Goal: Task Accomplishment & Management: Manage account settings

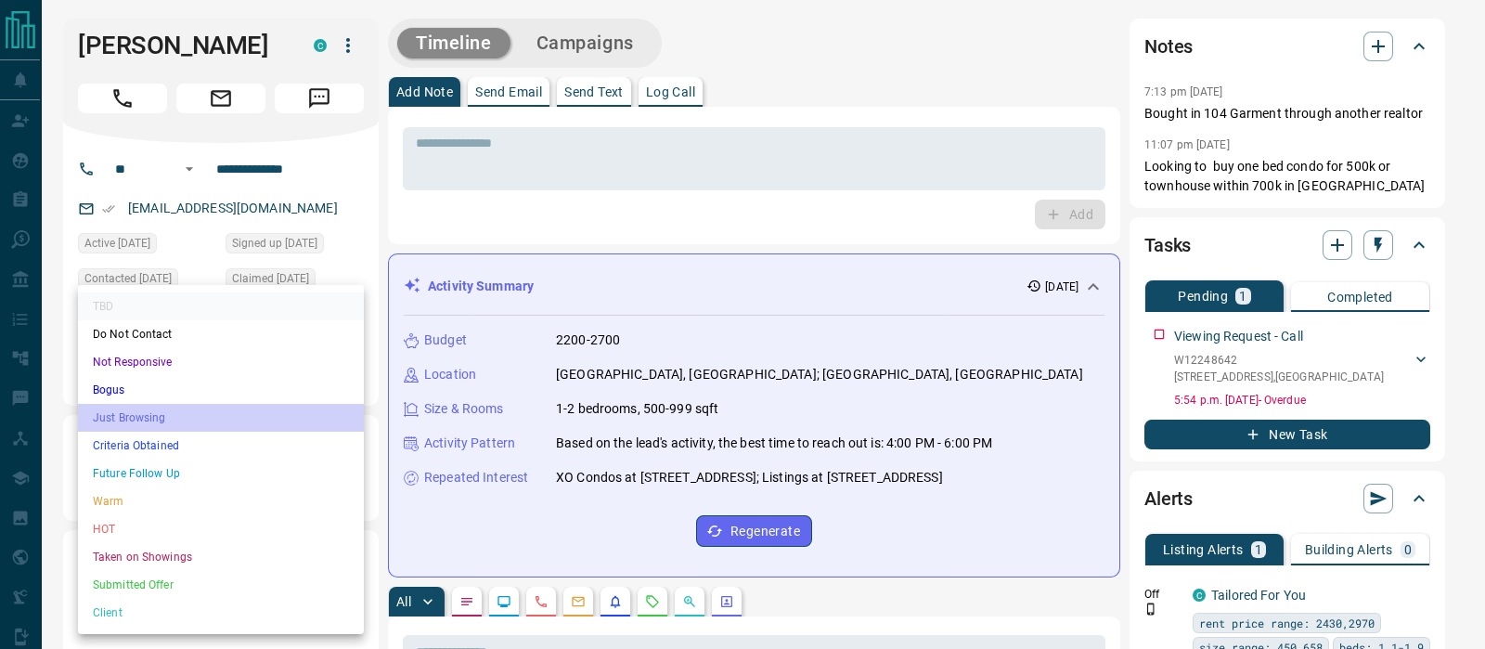
click at [139, 413] on li "Just Browsing" at bounding box center [221, 418] width 286 height 28
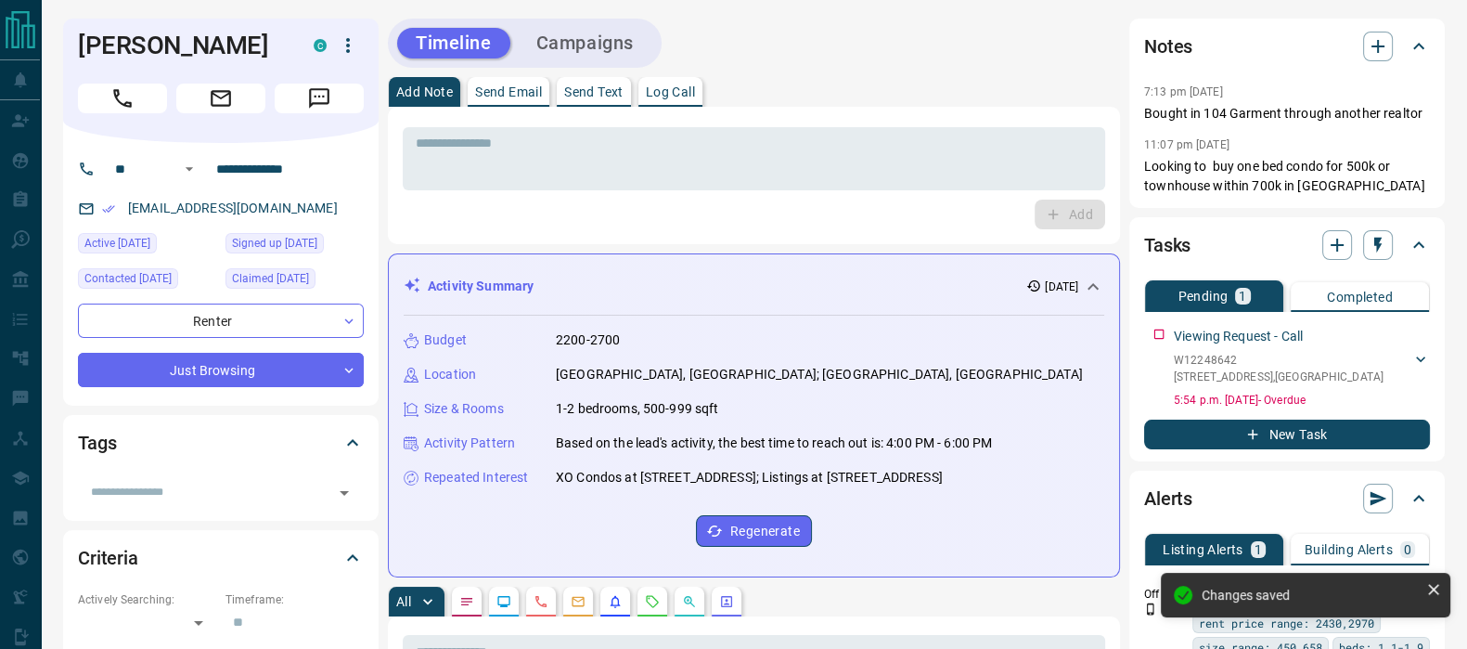
type input "*"
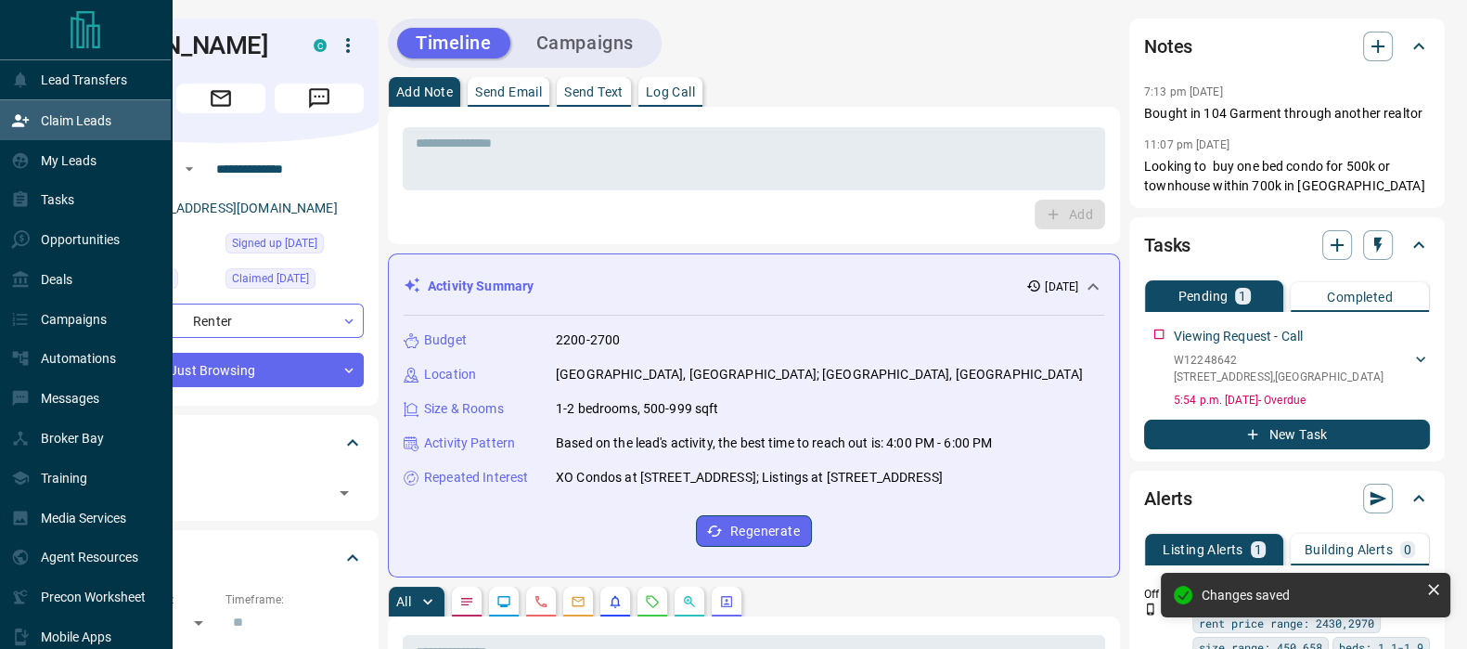
click at [63, 128] on p "Claim Leads" at bounding box center [76, 120] width 71 height 15
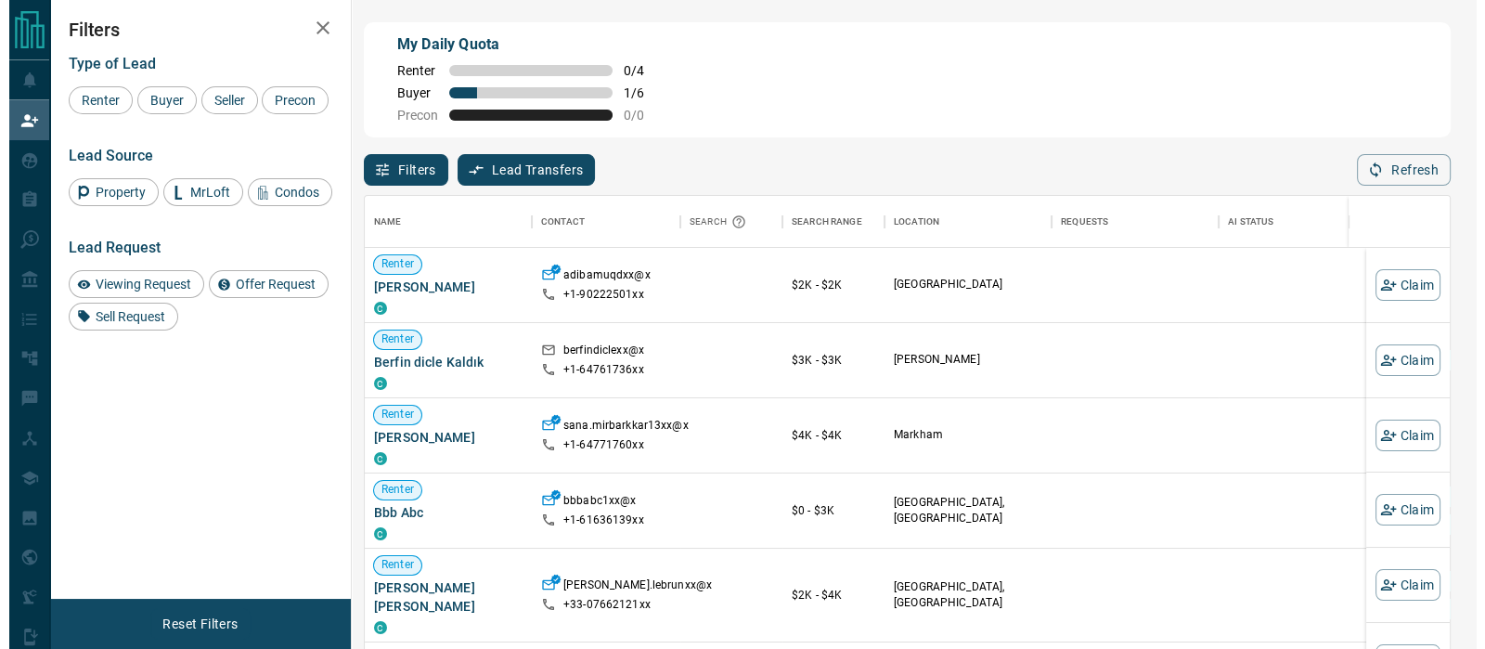
scroll to position [471, 1067]
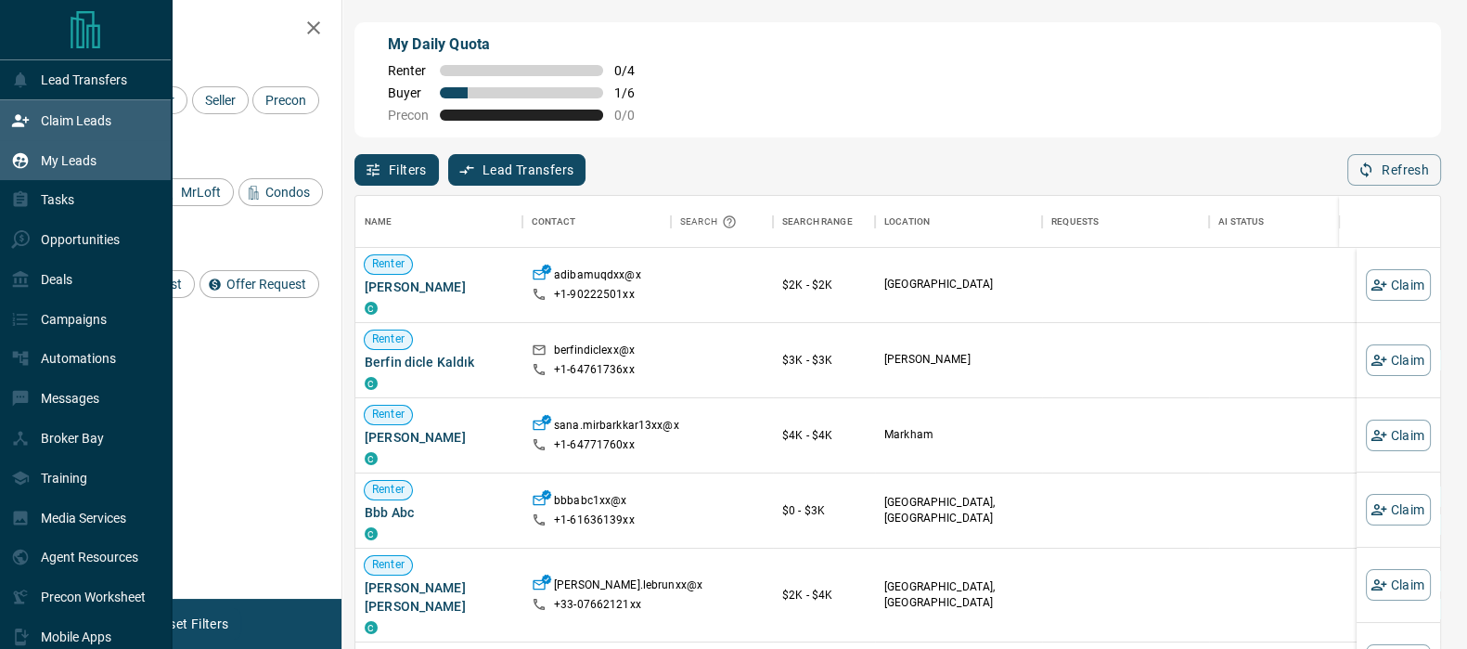
click at [91, 152] on div "My Leads" at bounding box center [53, 160] width 85 height 31
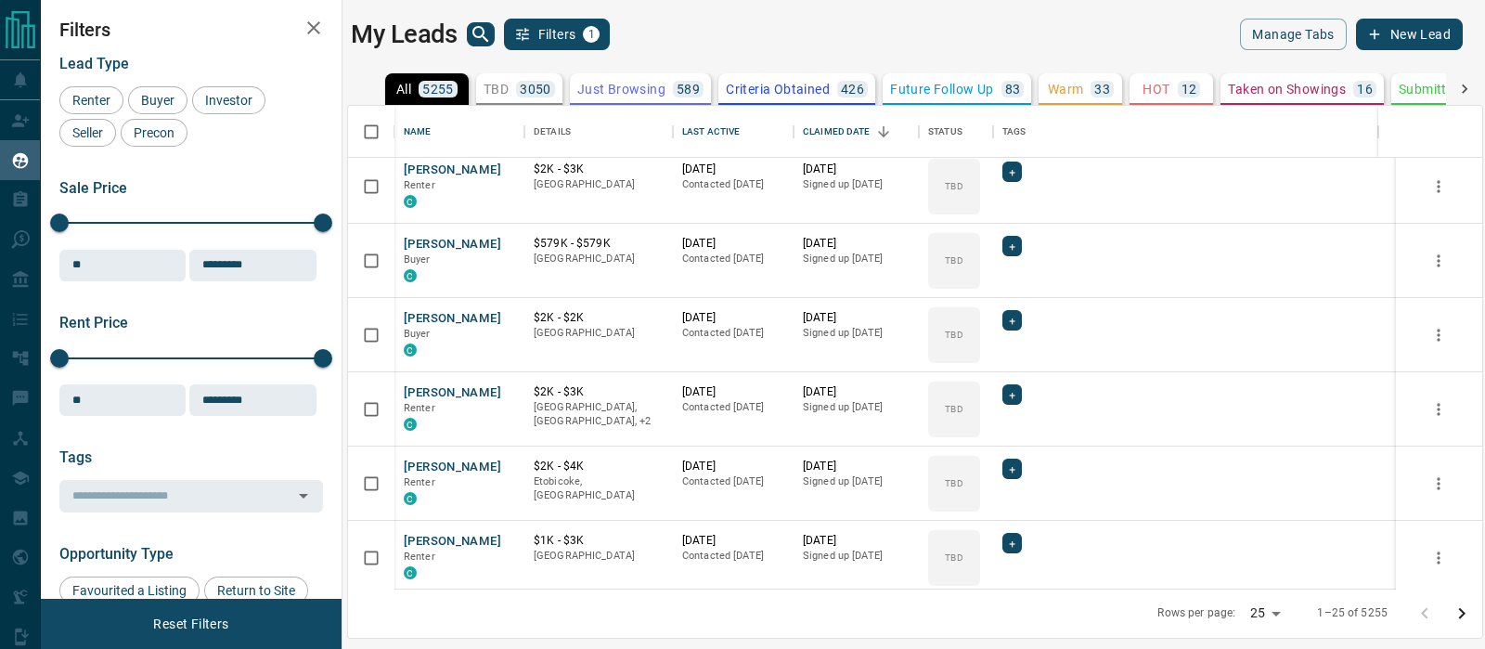
scroll to position [115, 0]
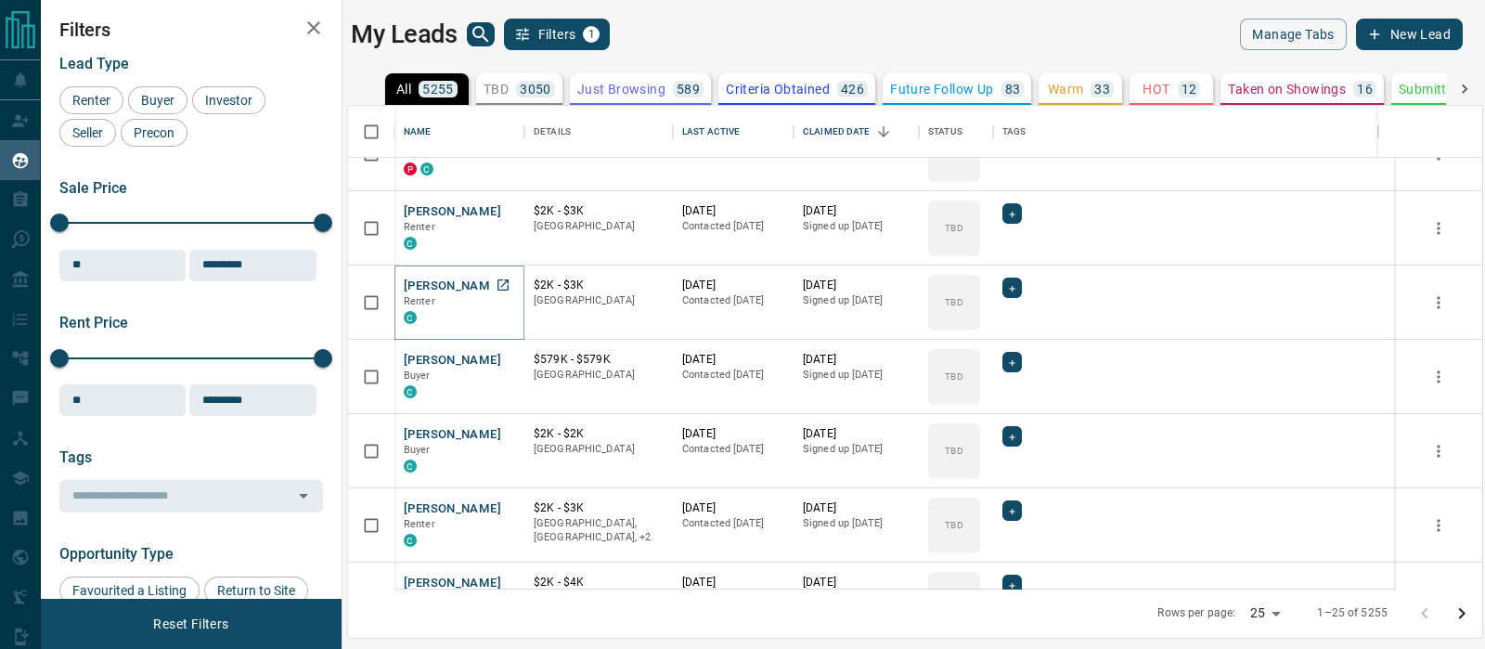
click at [432, 277] on button "[PERSON_NAME]" at bounding box center [452, 286] width 97 height 18
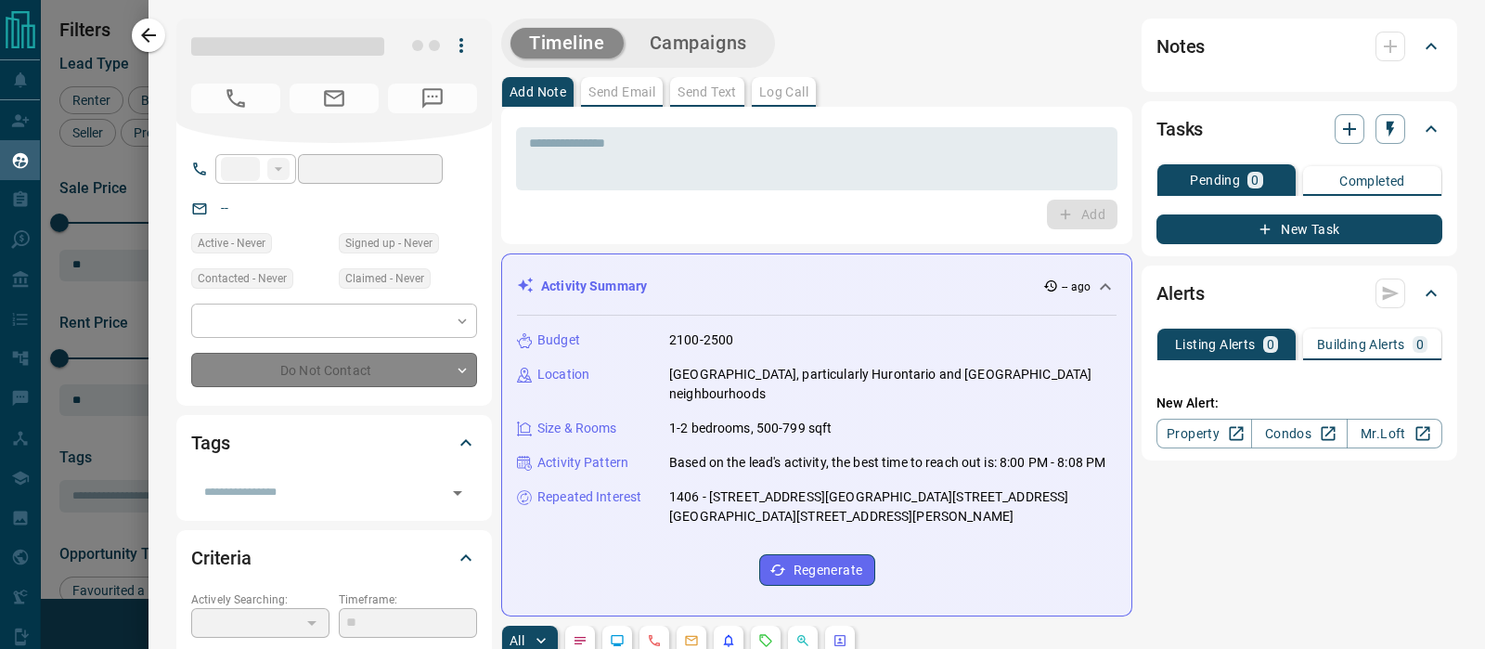
type input "**"
type input "**********"
type input "**"
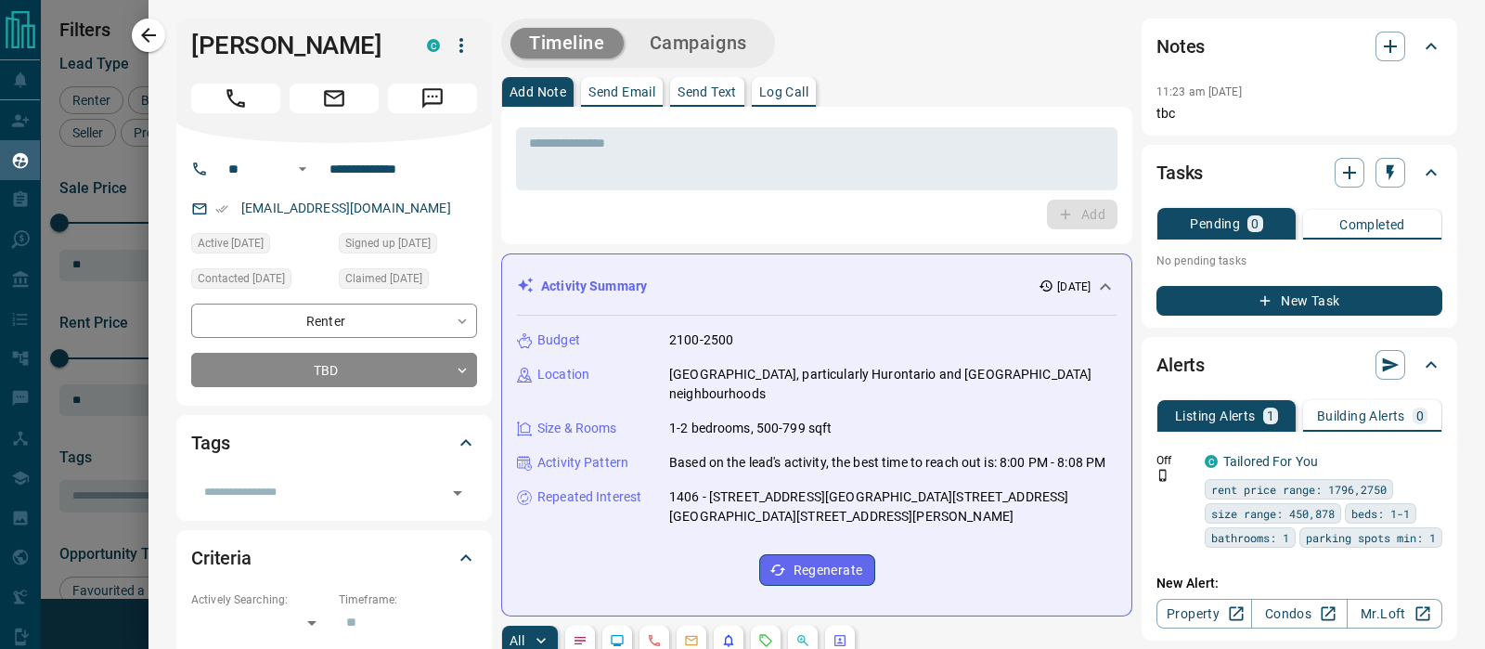
click at [909, 61] on div "Timeline Campaigns" at bounding box center [816, 43] width 631 height 49
drag, startPoint x: 622, startPoint y: 107, endPoint x: 628, endPoint y: 99, distance: 9.9
click at [622, 107] on div "* ​ Add" at bounding box center [816, 175] width 631 height 137
click at [630, 95] on p "Send Email" at bounding box center [621, 91] width 67 height 13
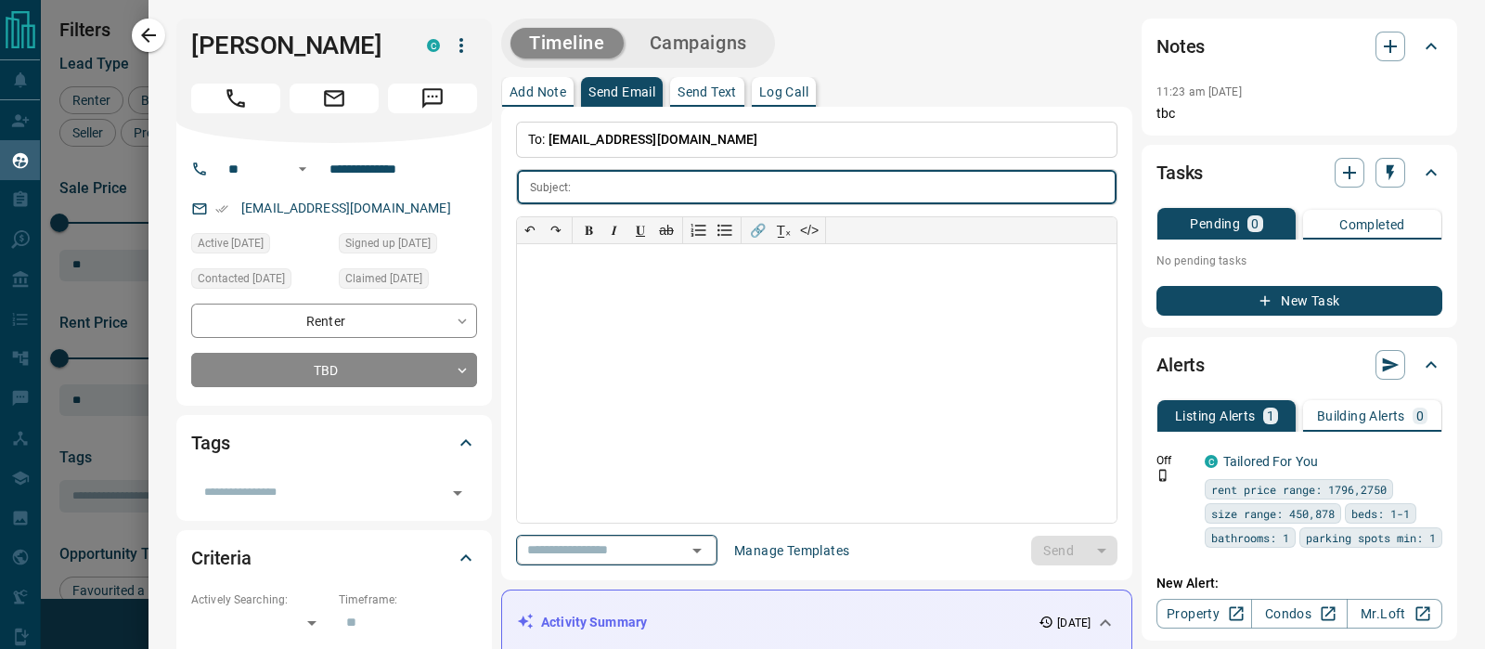
click at [698, 547] on div "​" at bounding box center [616, 549] width 201 height 31
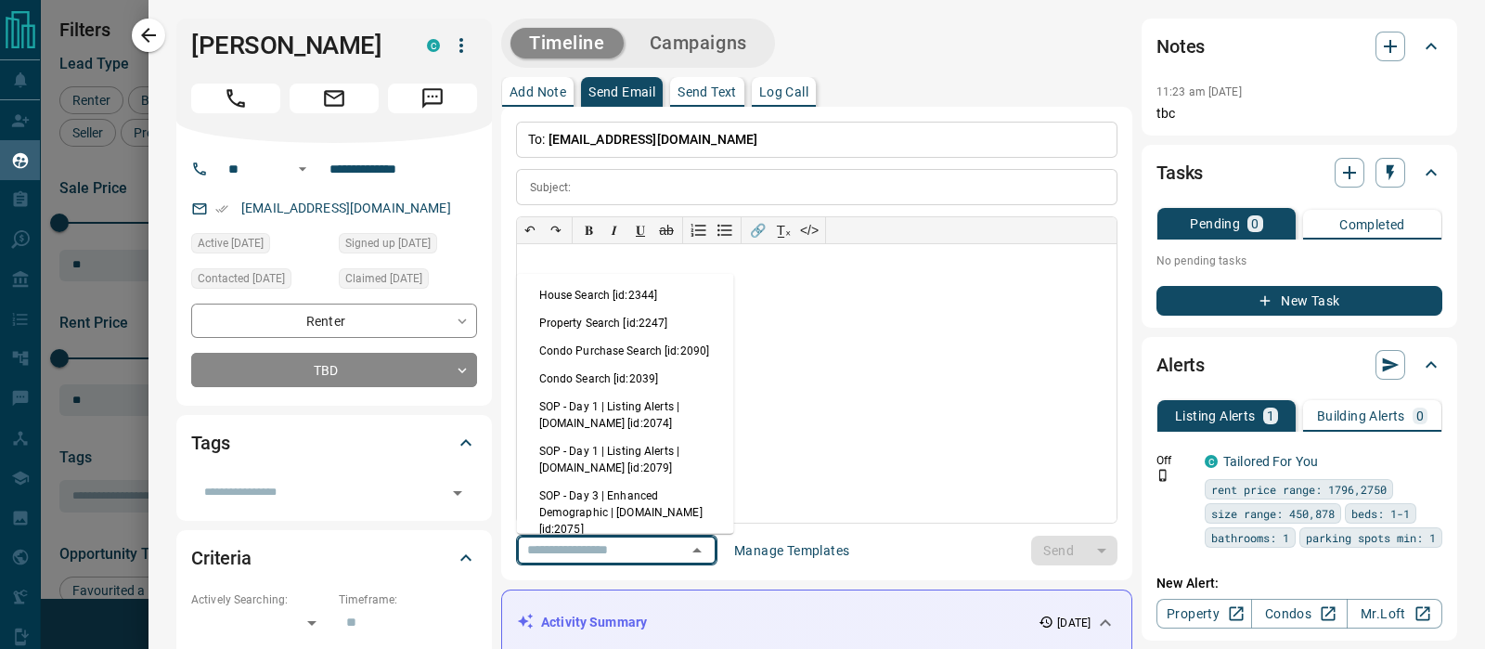
click at [637, 392] on li "Condo Search [id:2039]" at bounding box center [625, 379] width 217 height 28
type input "**********"
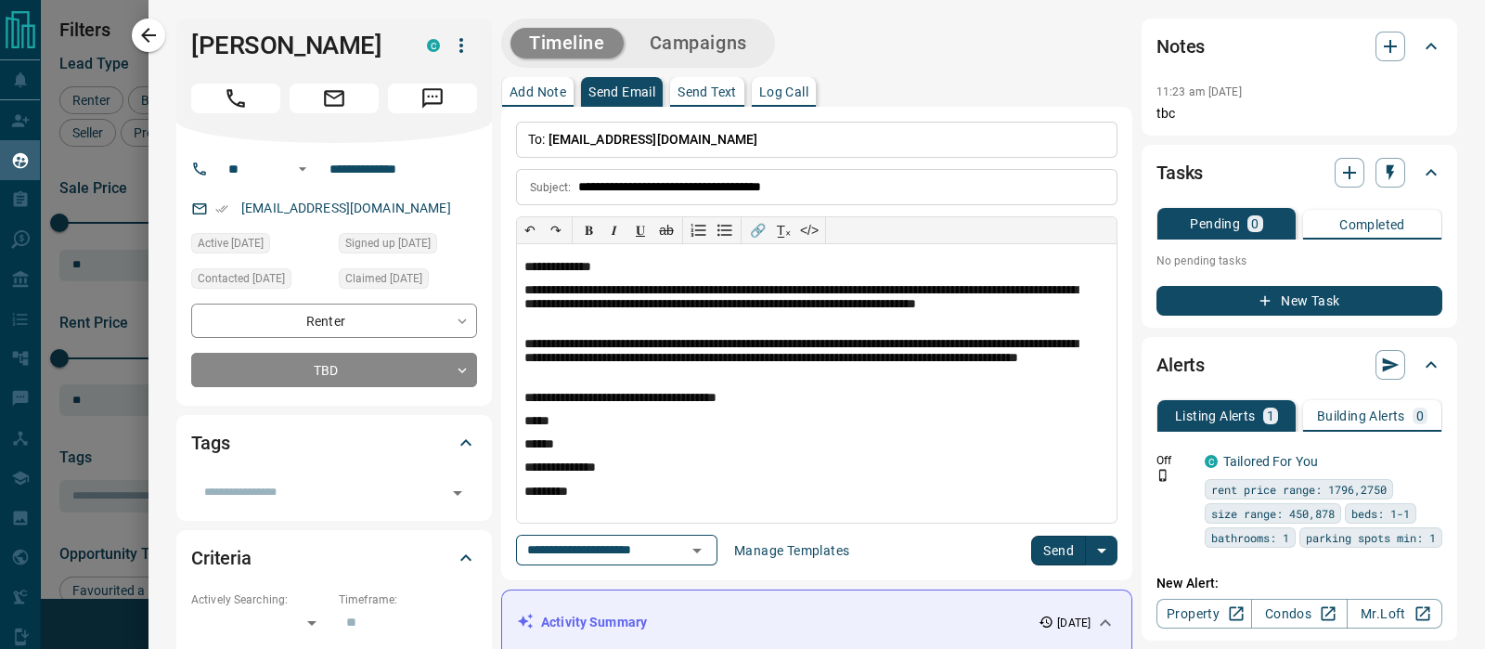
click at [1034, 558] on button "Send" at bounding box center [1058, 550] width 55 height 30
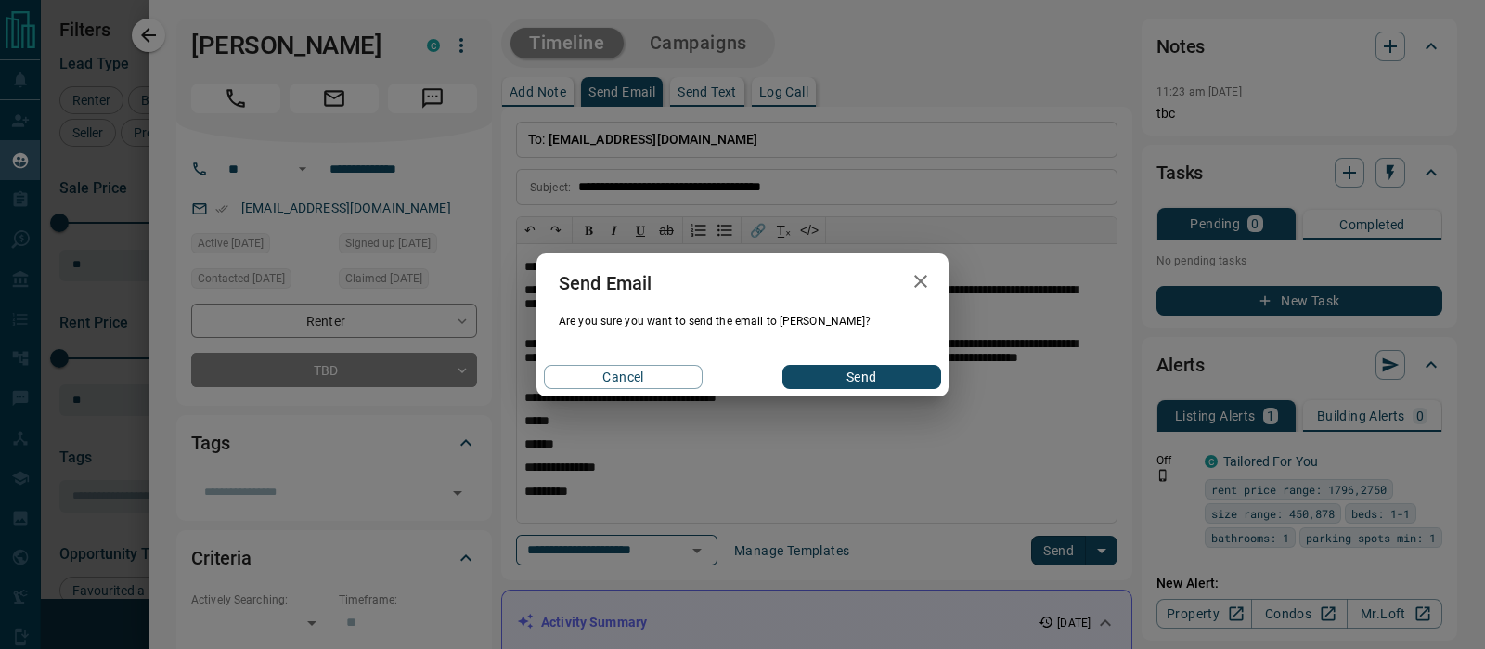
click at [872, 385] on button "Send" at bounding box center [861, 377] width 159 height 24
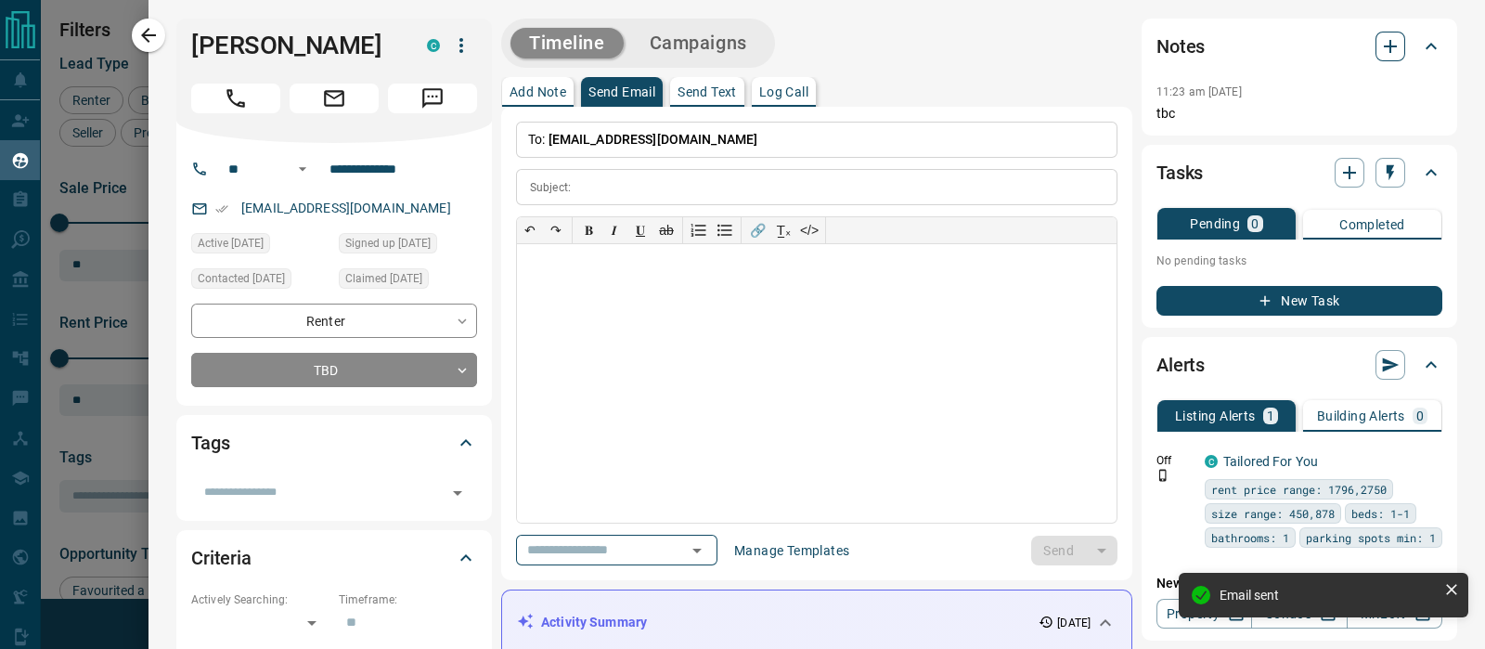
click at [1383, 44] on icon "button" at bounding box center [1389, 46] width 13 height 13
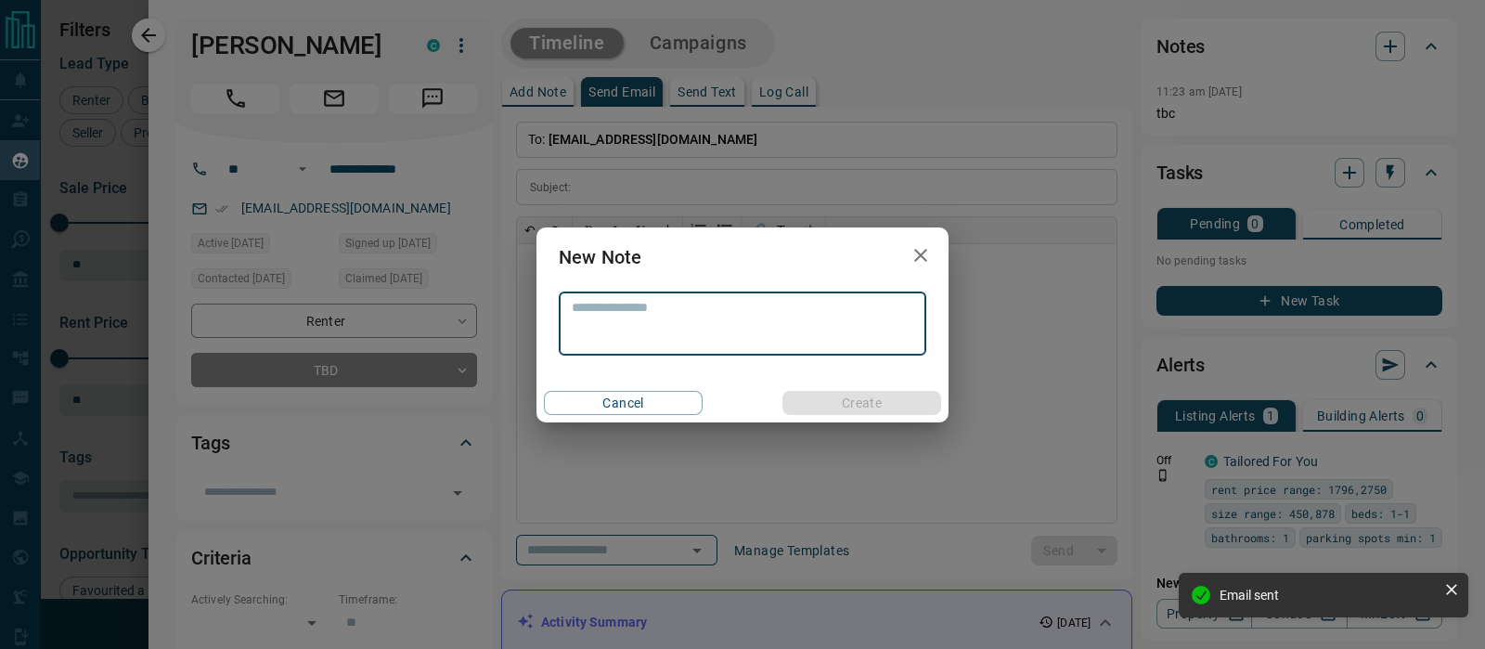
type textarea "*"
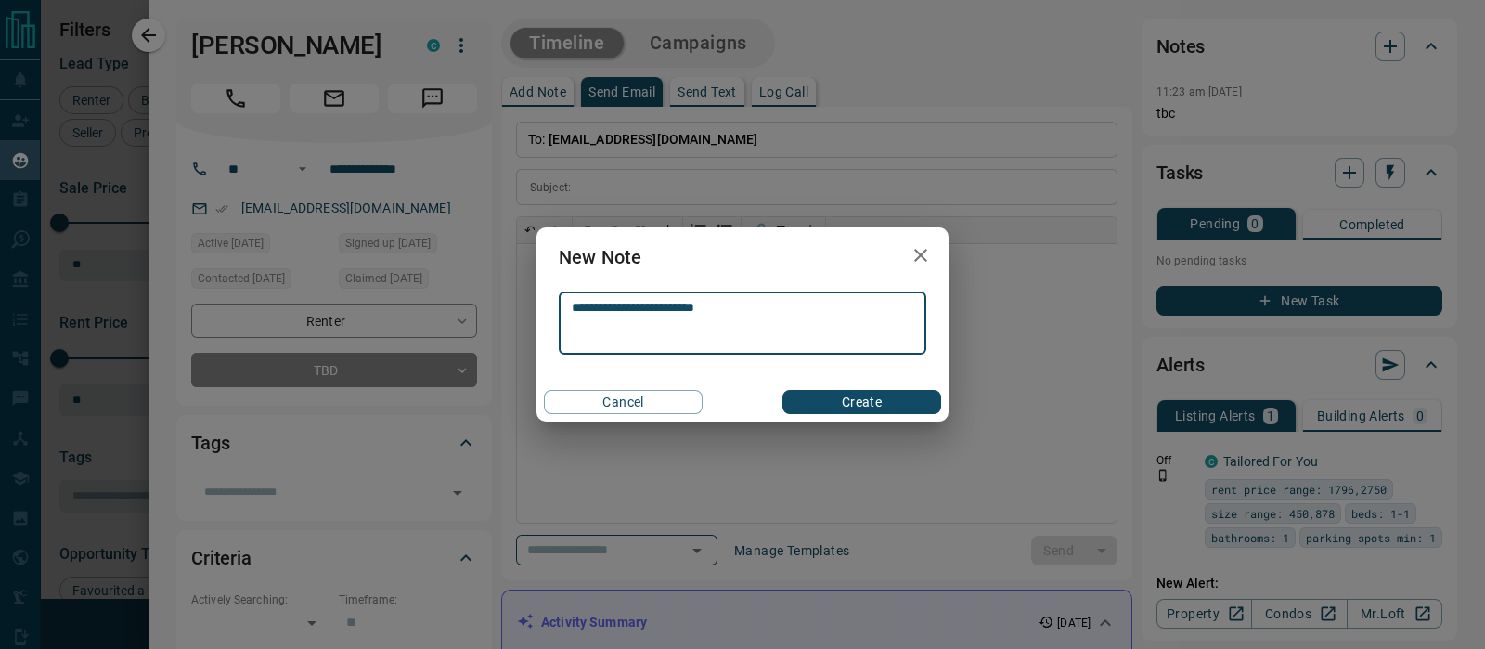
type textarea "**********"
click at [850, 399] on button "Create" at bounding box center [861, 402] width 159 height 24
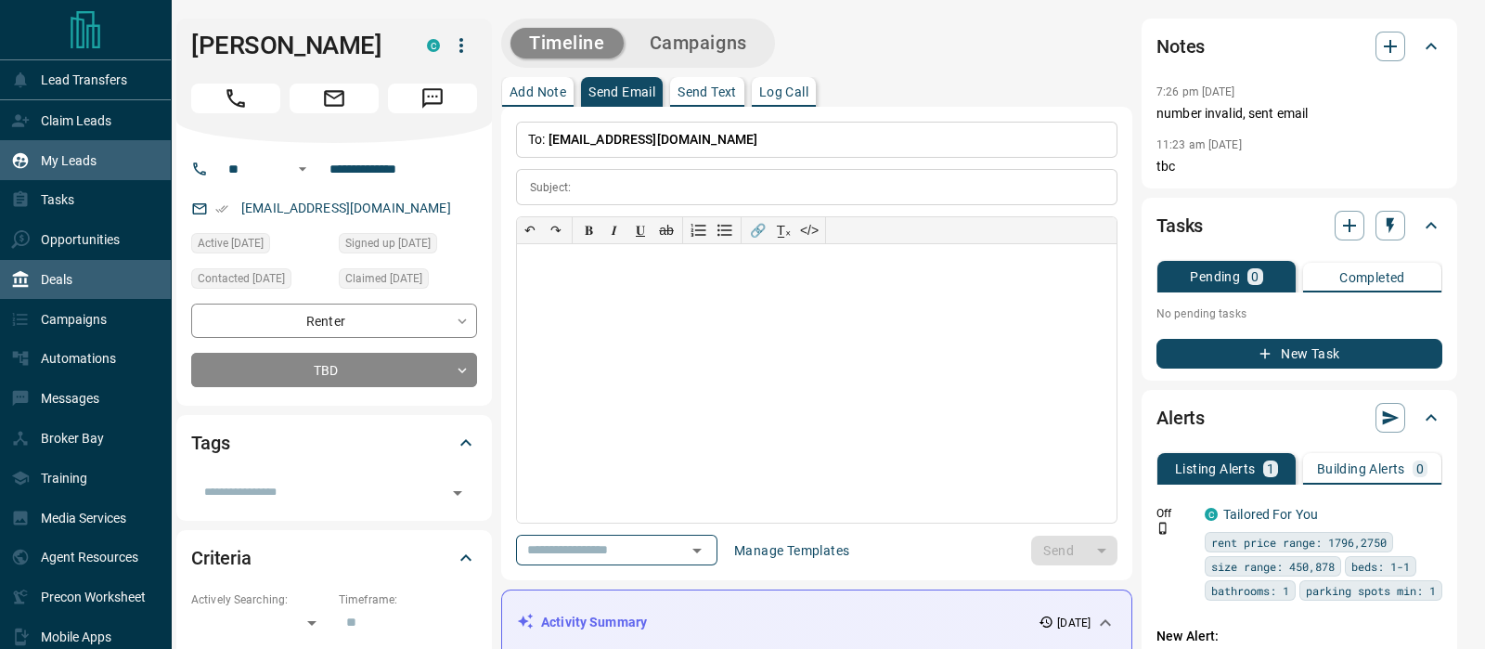
scroll to position [19, 19]
click at [24, 285] on icon at bounding box center [21, 279] width 16 height 17
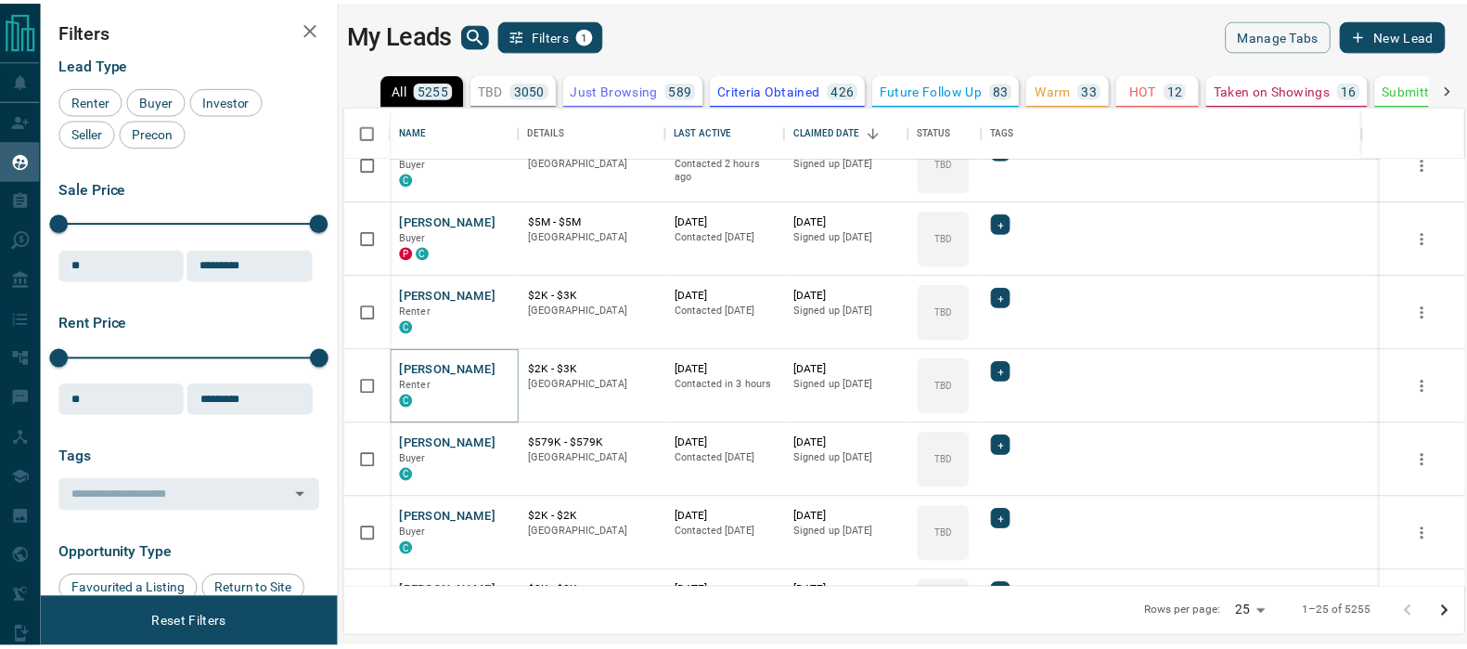
scroll to position [0, 0]
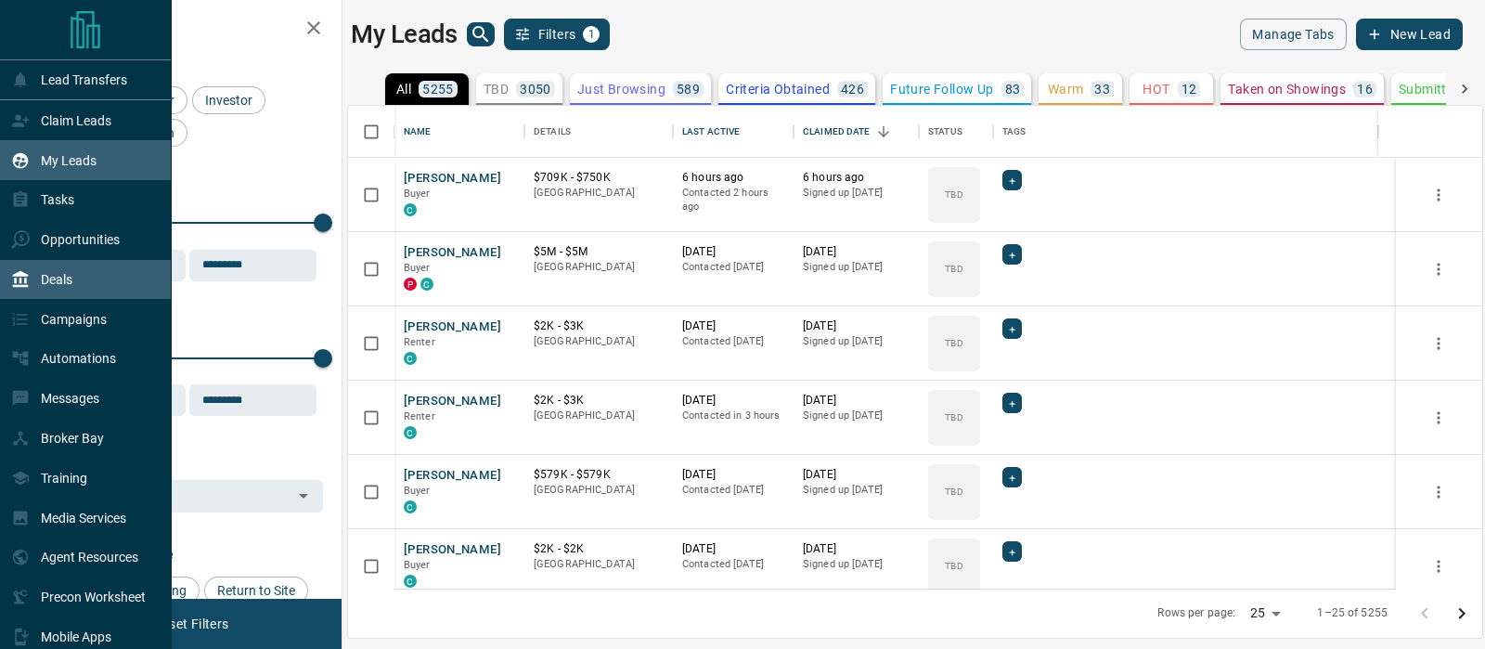
click at [48, 276] on p "Deals" at bounding box center [57, 279] width 32 height 15
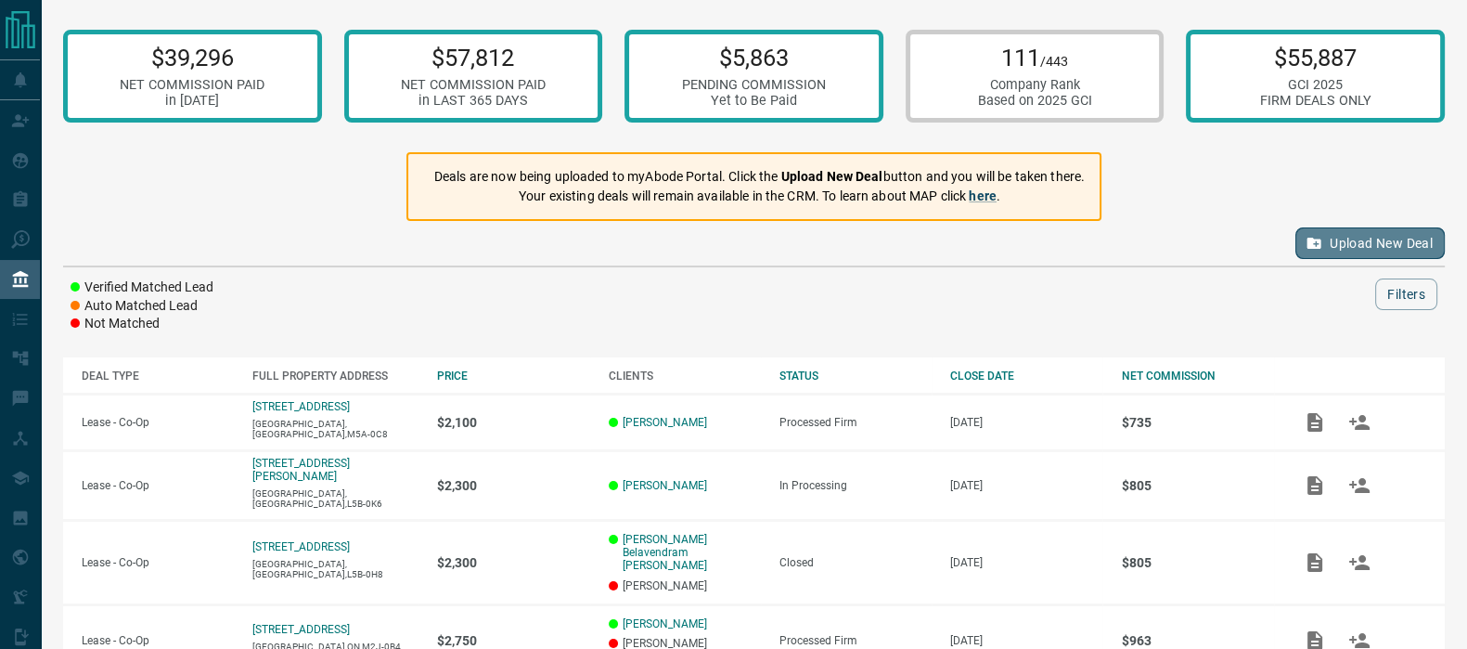
click at [1402, 240] on button "Upload New Deal" at bounding box center [1369, 243] width 149 height 32
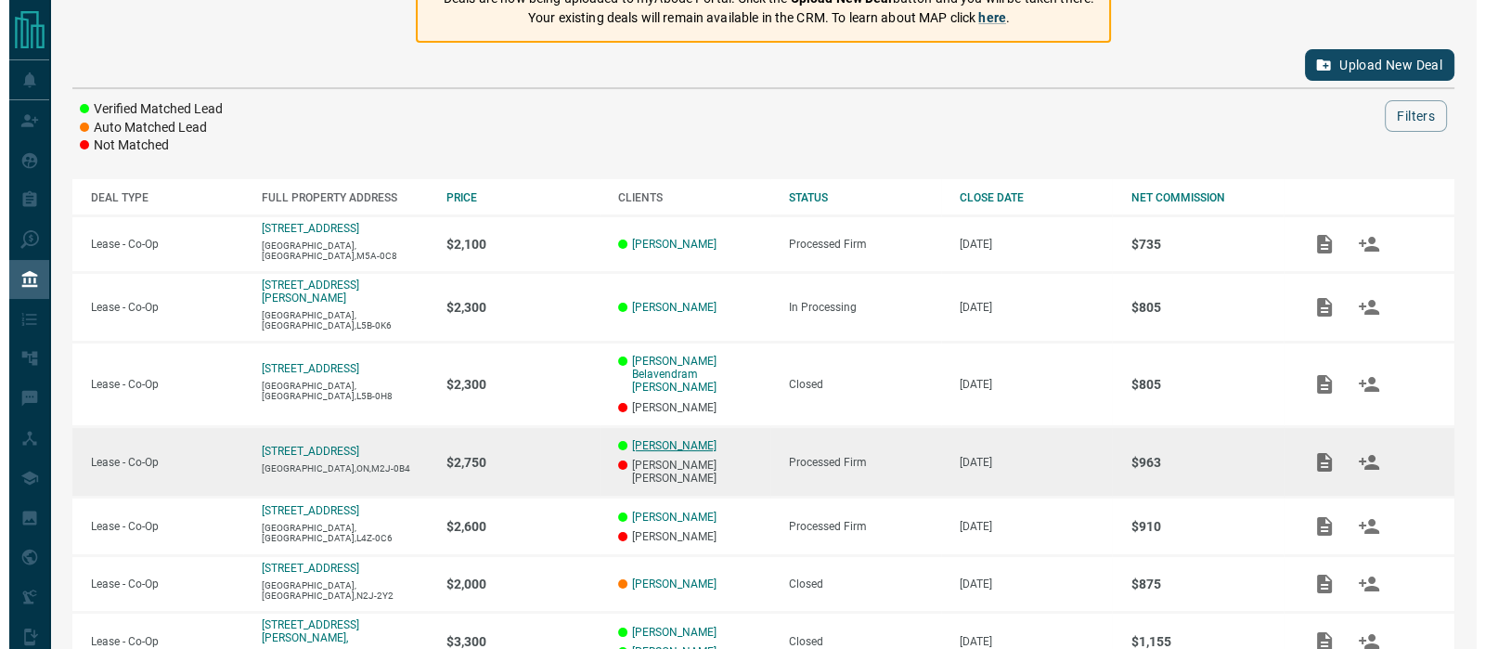
scroll to position [231, 0]
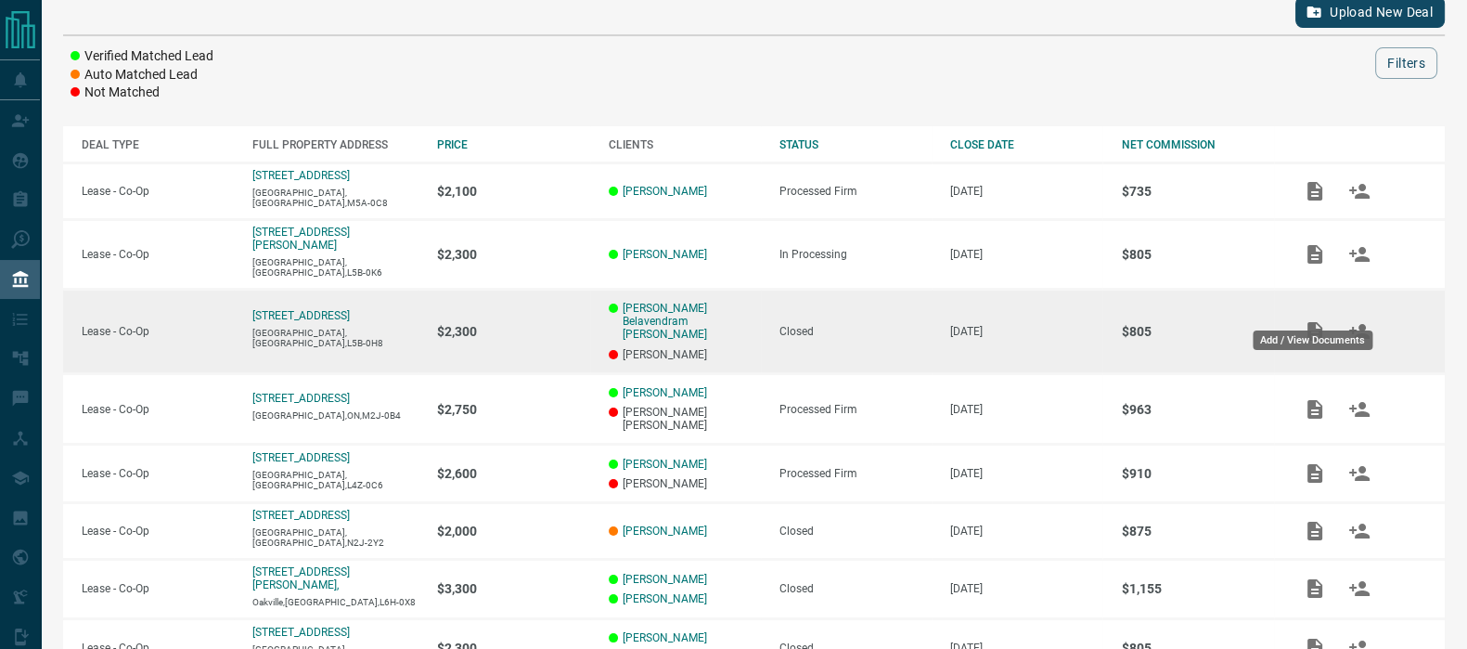
click at [1316, 320] on icon "Add / View Documents" at bounding box center [1315, 331] width 22 height 22
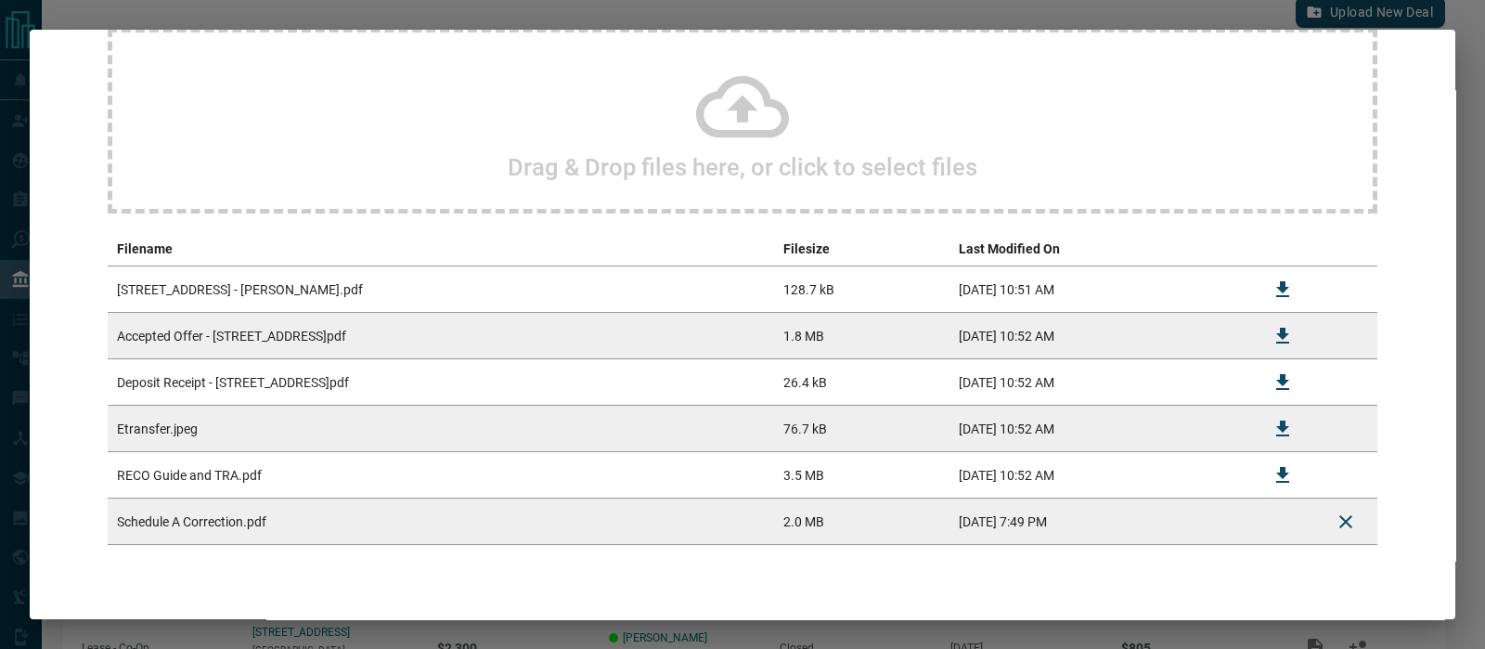
scroll to position [222, 0]
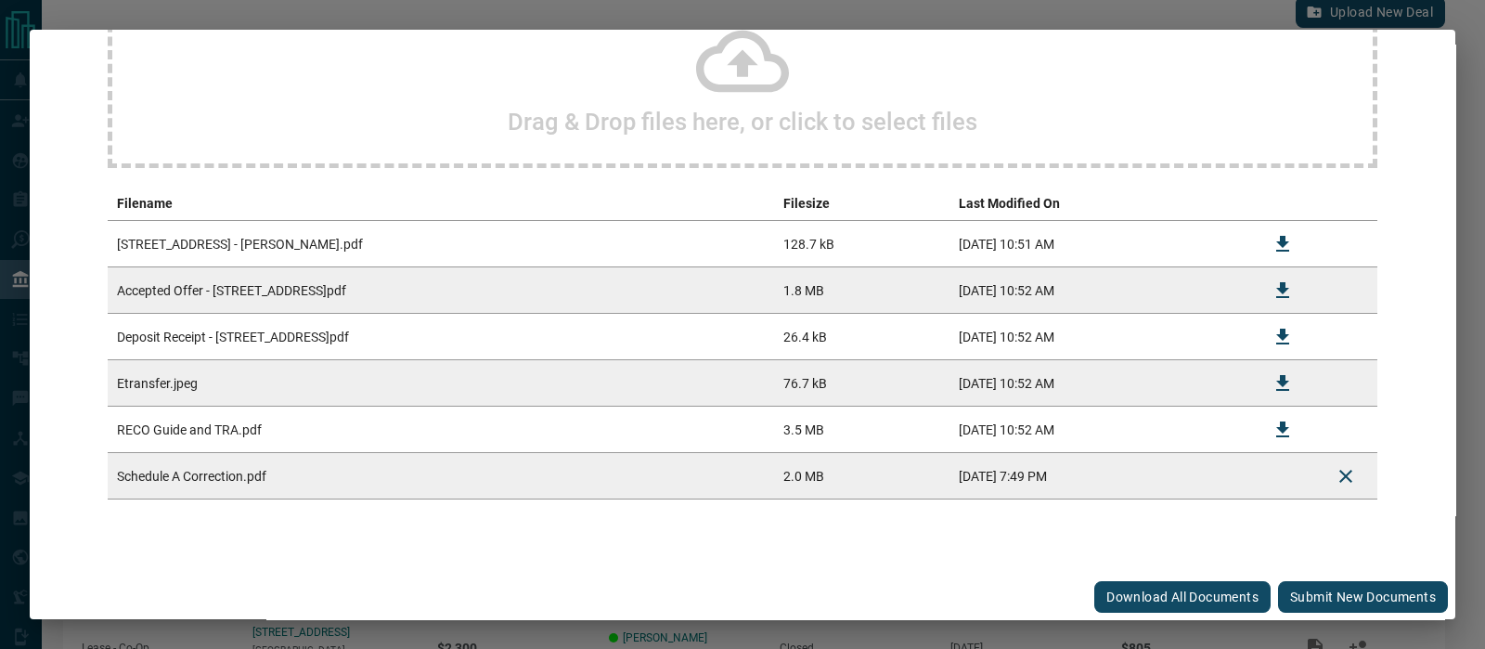
click at [1289, 586] on button "Submit new documents" at bounding box center [1363, 597] width 170 height 32
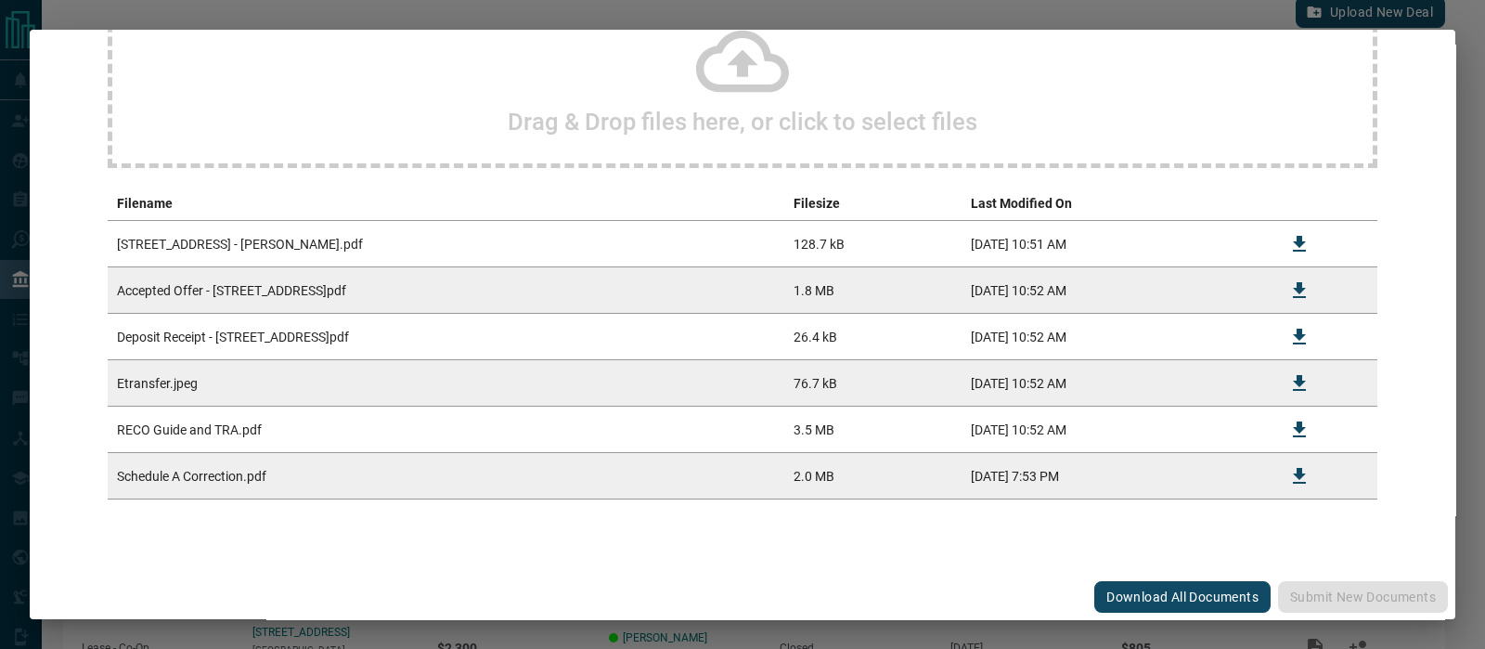
click at [804, 554] on div "Upload Documents Deal Checklist Drag & Drop files here, or click to select file…" at bounding box center [742, 227] width 1425 height 691
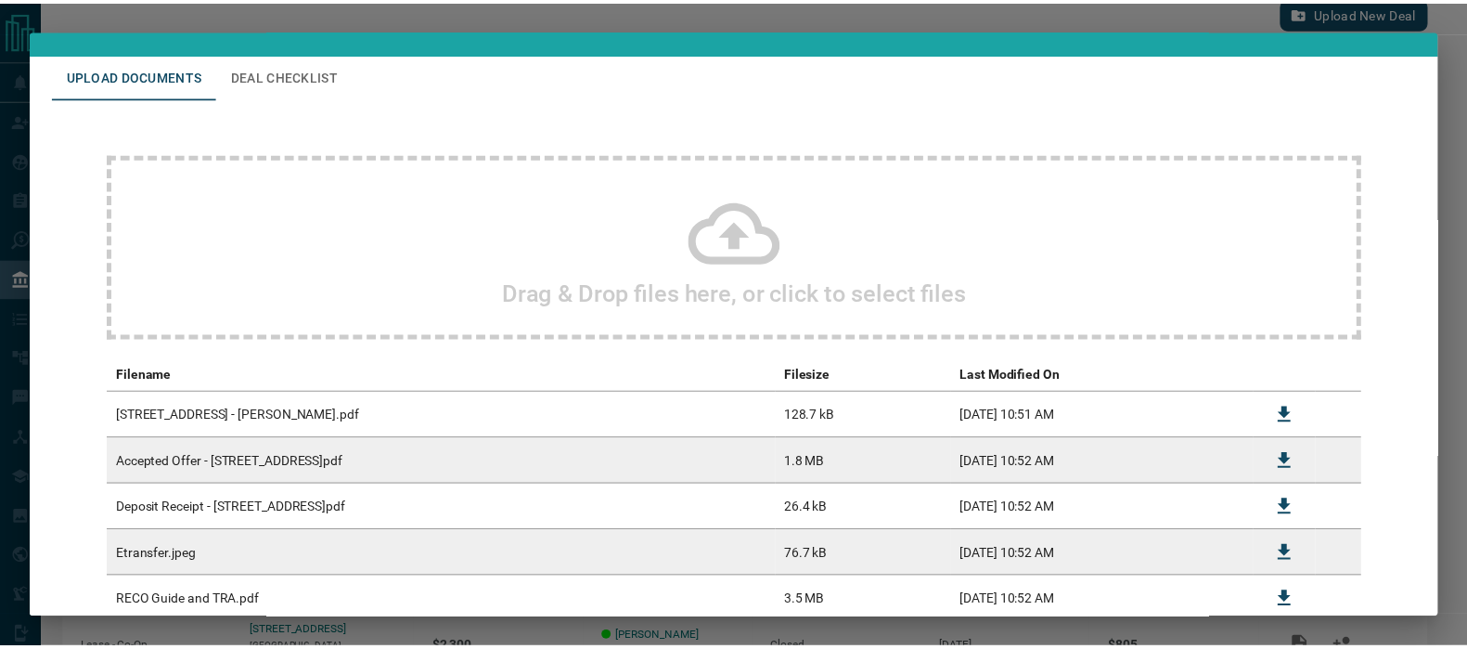
scroll to position [0, 0]
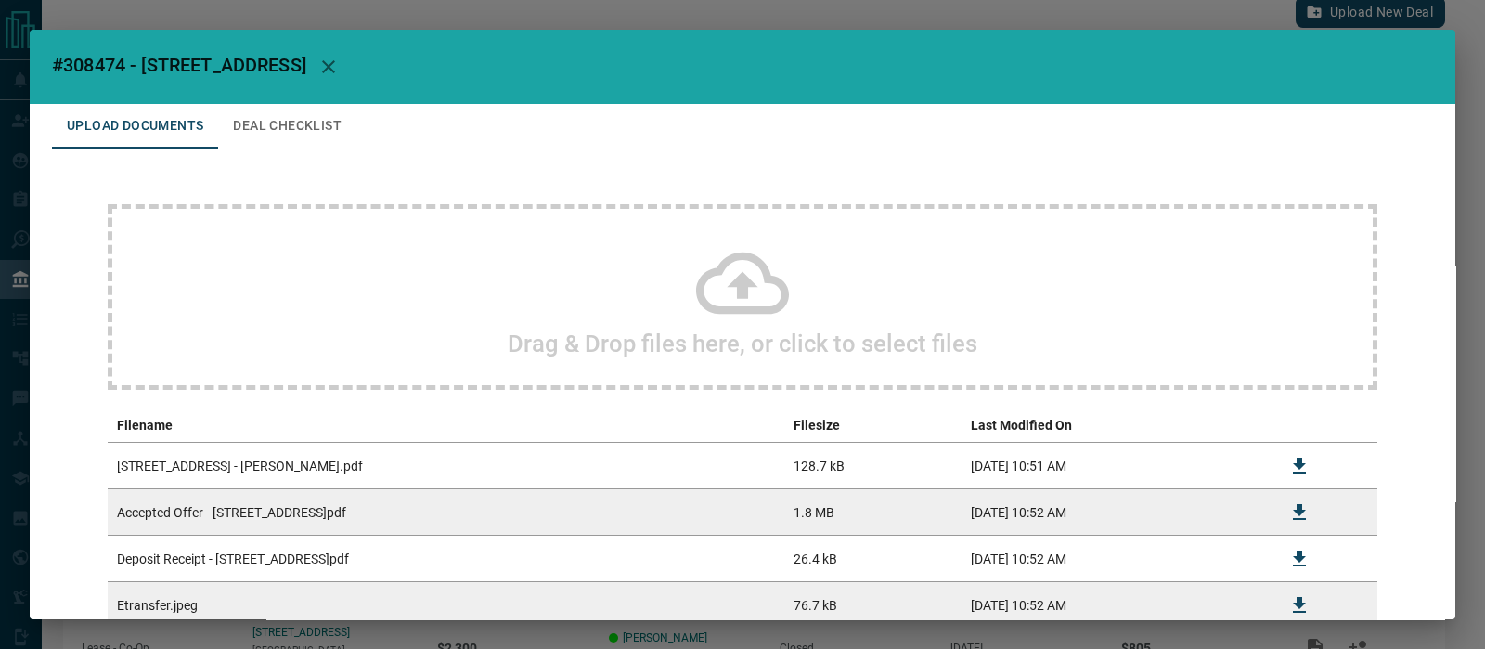
click at [340, 67] on icon "button" at bounding box center [328, 67] width 22 height 22
